Goal: Check status: Check status

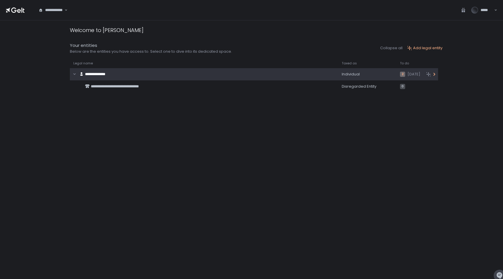
click at [105, 76] on span "**********" at bounding box center [95, 74] width 20 height 4
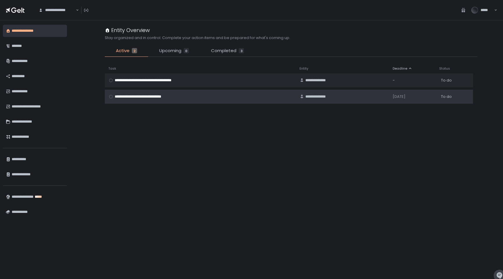
click at [172, 100] on td "**********" at bounding box center [200, 97] width 191 height 14
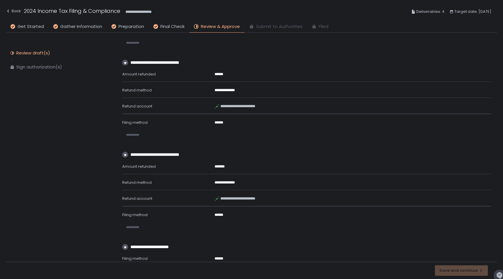
scroll to position [169, 0]
